Goal: Information Seeking & Learning: Learn about a topic

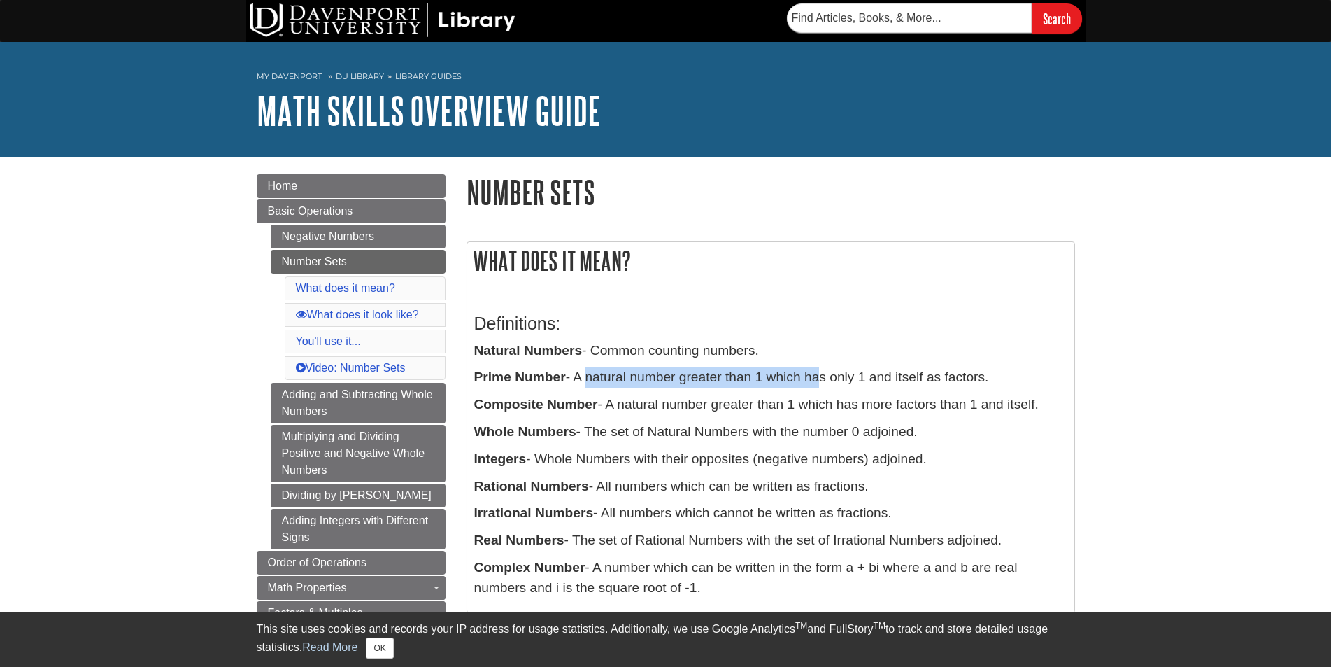
drag, startPoint x: 583, startPoint y: 376, endPoint x: 844, endPoint y: 378, distance: 261.6
click at [820, 377] on p "Prime Number - A natural number greater than 1 which has only 1 and itself as f…" at bounding box center [770, 377] width 593 height 20
drag, startPoint x: 853, startPoint y: 385, endPoint x: 1015, endPoint y: 381, distance: 162.3
click at [1015, 381] on p "Prime Number - A natural number greater than 1 which has only 1 and itself as f…" at bounding box center [770, 377] width 593 height 20
click at [1011, 382] on p "Prime Number - A natural number greater than 1 which has only 1 and itself as f…" at bounding box center [770, 377] width 593 height 20
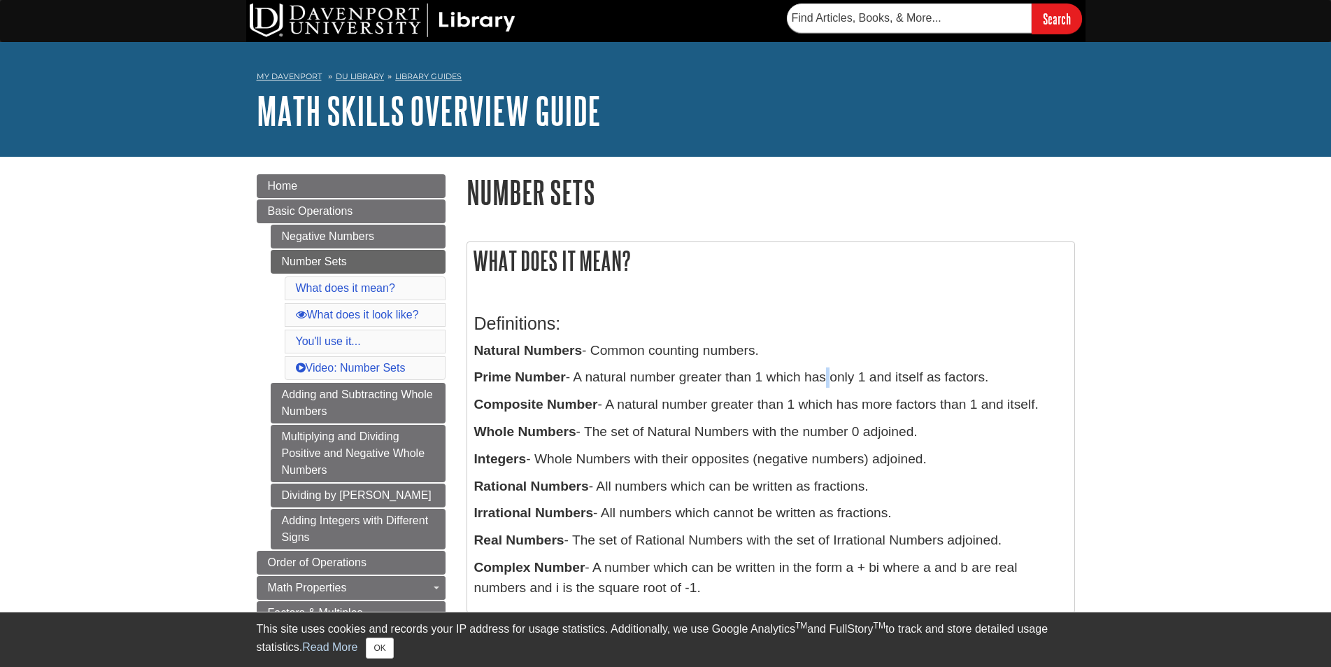
click at [826, 377] on p "Prime Number - A natural number greater than 1 which has only 1 and itself as f…" at bounding box center [770, 377] width 593 height 20
drag, startPoint x: 770, startPoint y: 377, endPoint x: 753, endPoint y: 380, distance: 17.7
click at [753, 380] on p "Prime Number - A natural number greater than 1 which has only 1 and itself as f…" at bounding box center [770, 377] width 593 height 20
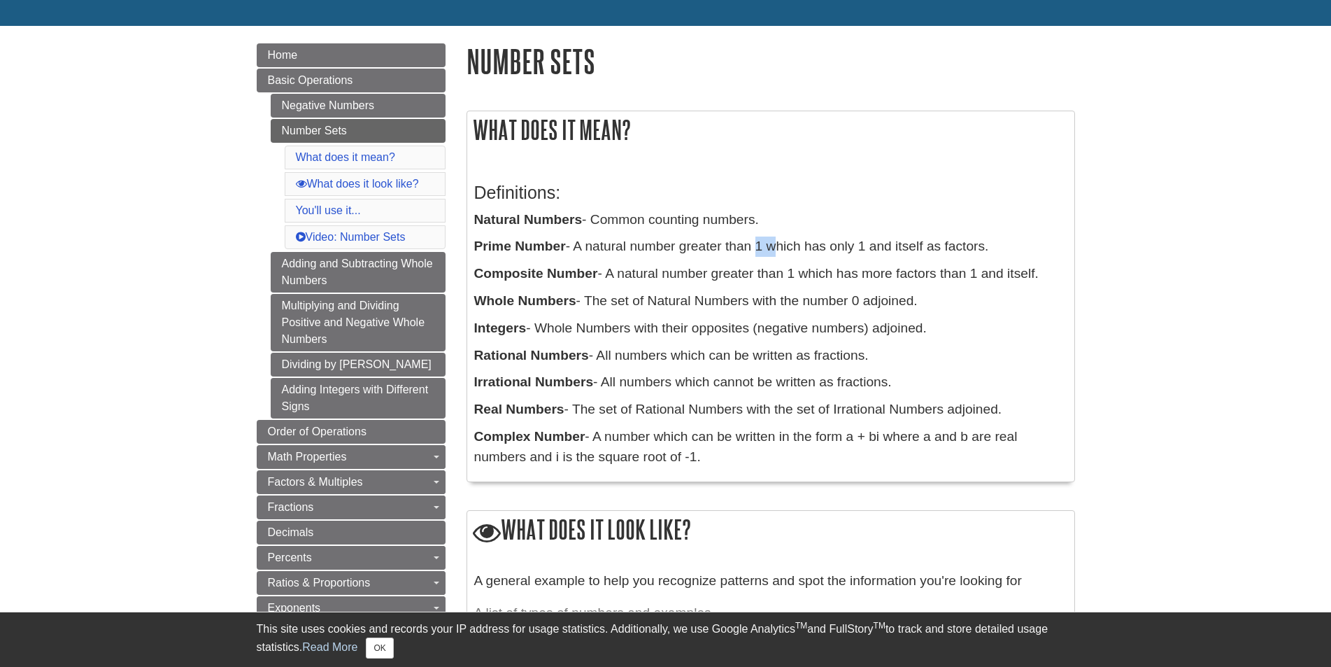
scroll to position [140, 0]
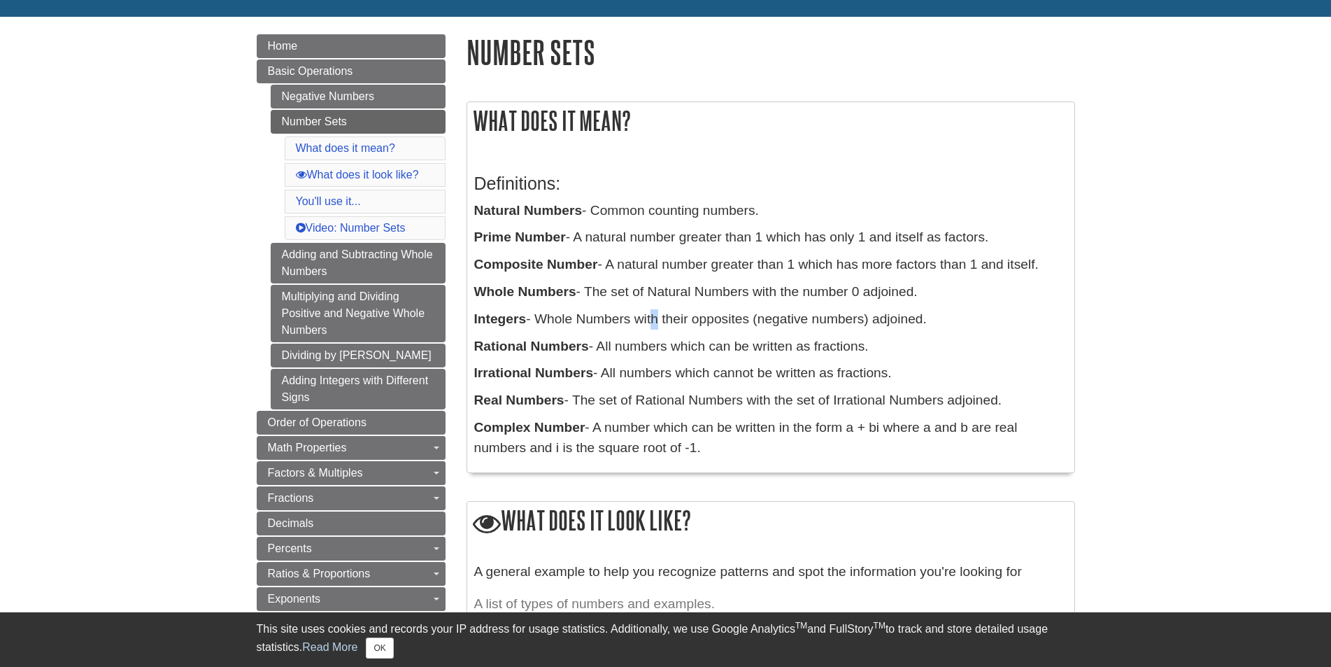
click at [651, 305] on div "Definitions: Natural Numbers - Common counting numbers. Prime Number - A natura…" at bounding box center [770, 312] width 593 height 306
click at [613, 274] on p "Composite Number - A natural number greater than 1 which has more factors than …" at bounding box center [770, 265] width 593 height 20
drag, startPoint x: 601, startPoint y: 342, endPoint x: 856, endPoint y: 341, distance: 255.3
click at [856, 341] on p "Rational Numbers - All numbers which can be written as fractions." at bounding box center [770, 346] width 593 height 20
click at [842, 321] on p "Integers - Whole Numbers with their opposites (negative numbers) adjoined." at bounding box center [770, 319] width 593 height 20
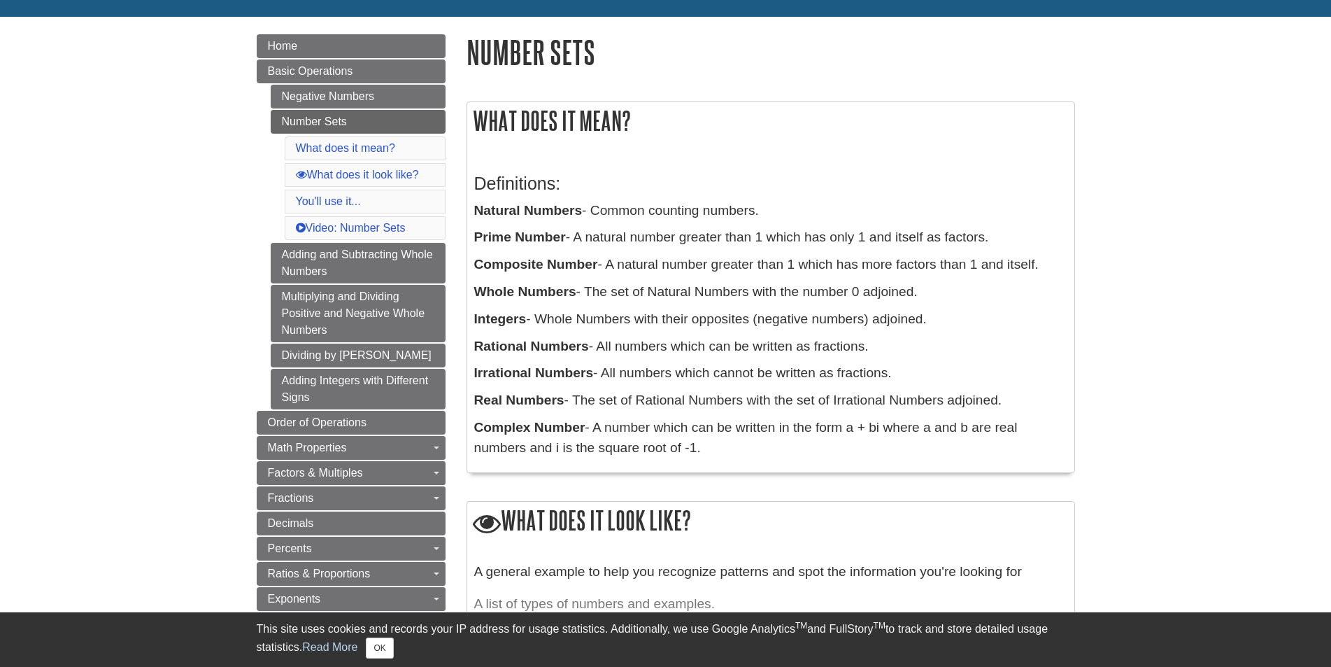
drag, startPoint x: 1044, startPoint y: 260, endPoint x: 604, endPoint y: 260, distance: 439.3
click at [604, 260] on p "Composite Number - A natural number greater than 1 which has more factors than …" at bounding box center [770, 265] width 593 height 20
drag, startPoint x: 595, startPoint y: 399, endPoint x: 712, endPoint y: 402, distance: 116.8
click at [712, 402] on p "Real Numbers - The set of Rational Numbers with the set of Irrational Numbers a…" at bounding box center [770, 400] width 593 height 20
click at [1023, 270] on p "Composite Number - A natural number greater than 1 which has more factors than …" at bounding box center [770, 265] width 593 height 20
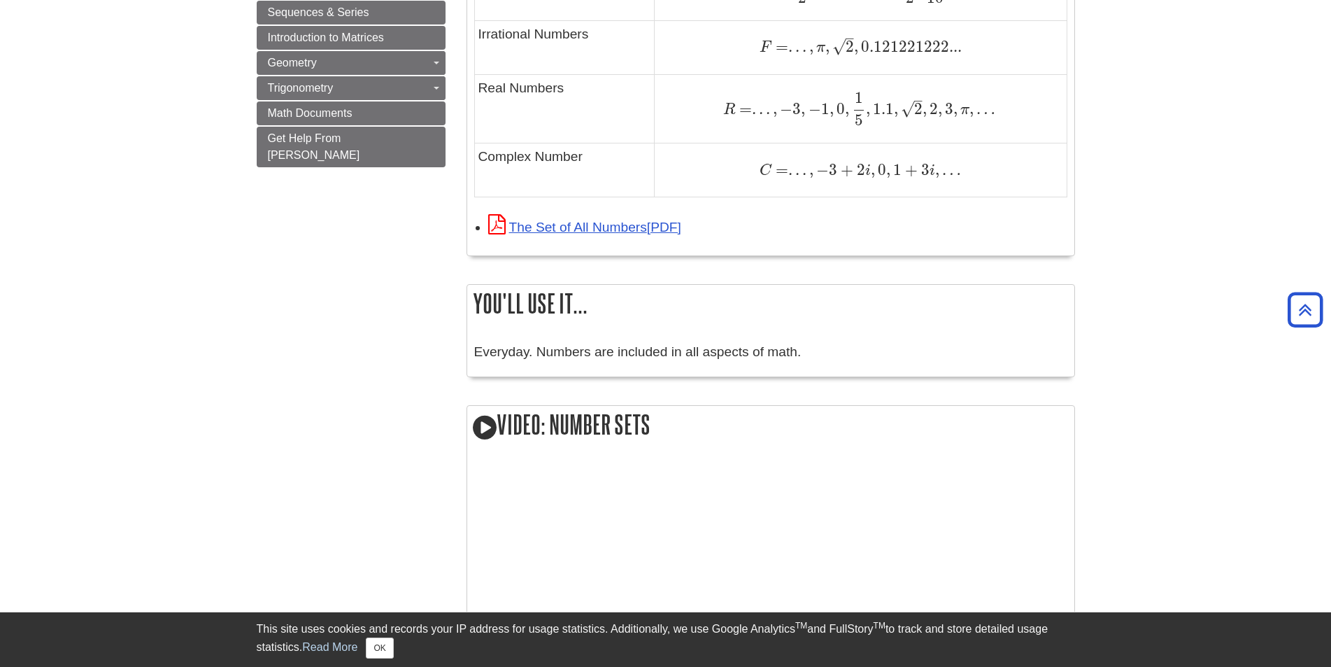
scroll to position [1119, 0]
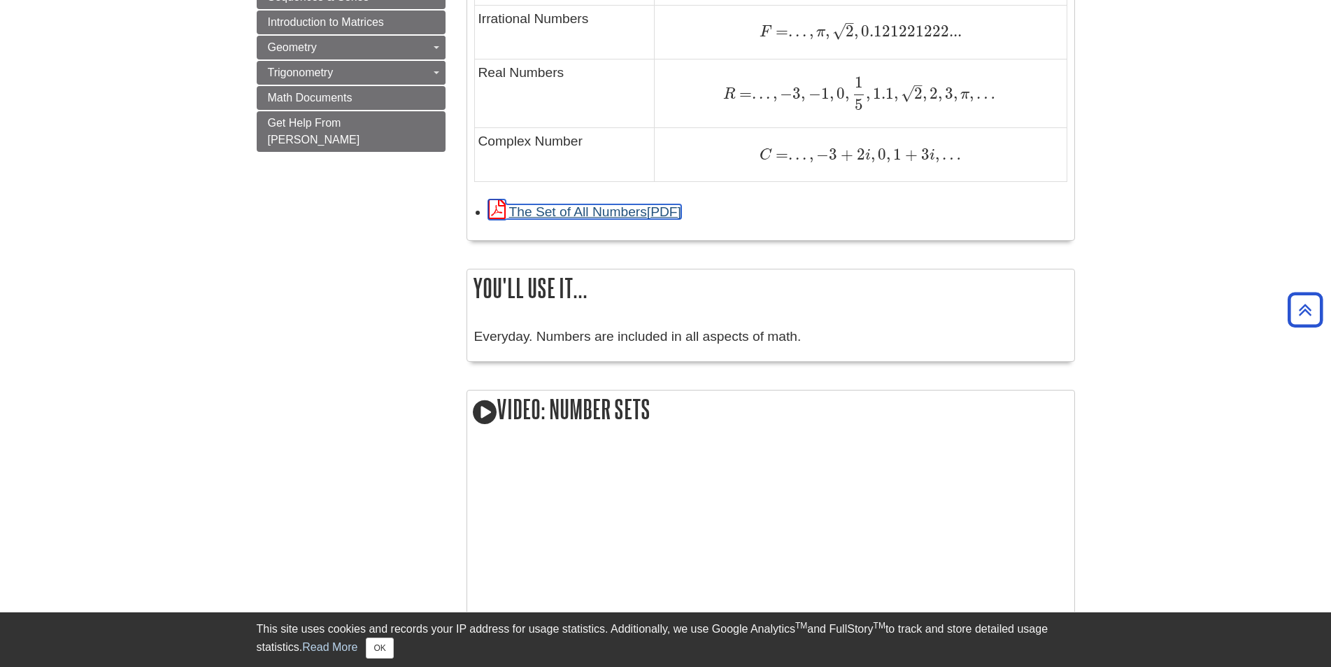
click at [628, 208] on link "The Set of All Numbers" at bounding box center [584, 211] width 193 height 15
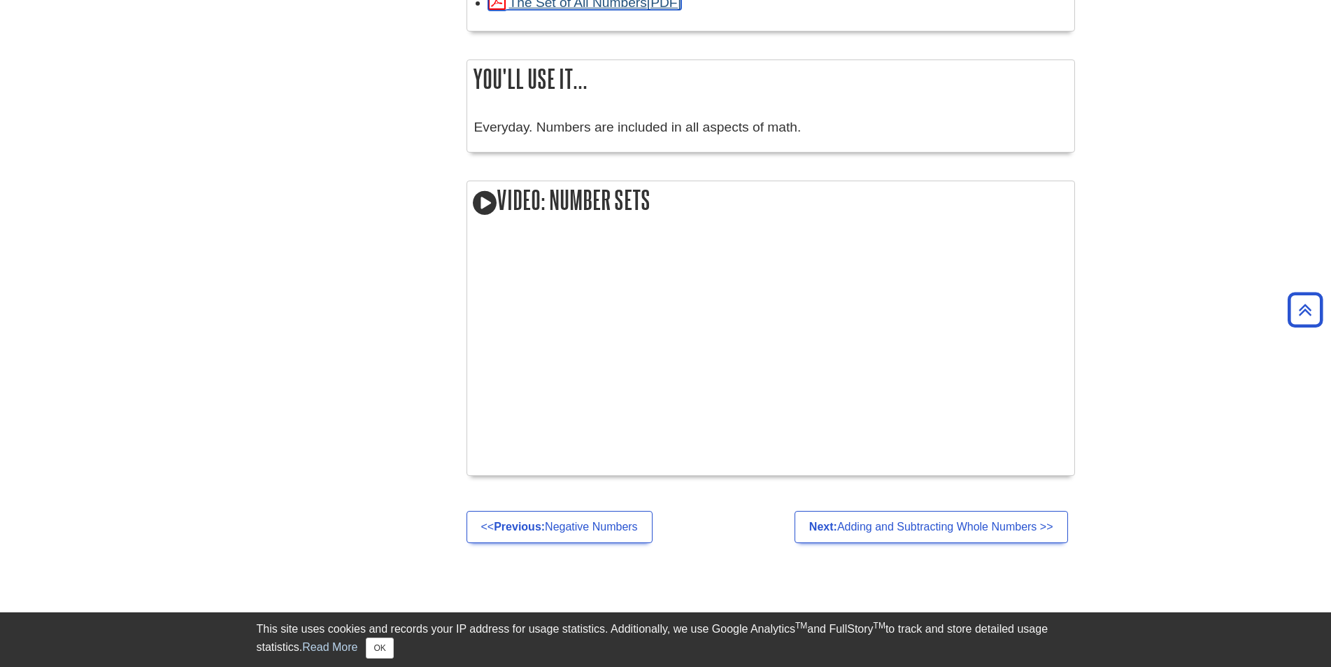
scroll to position [1329, 0]
